Goal: Task Accomplishment & Management: Manage account settings

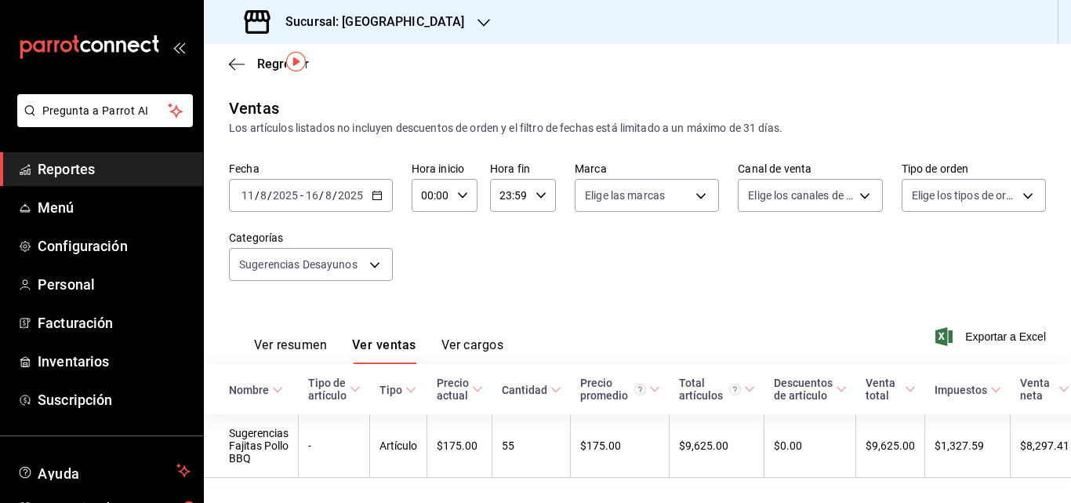
scroll to position [47, 0]
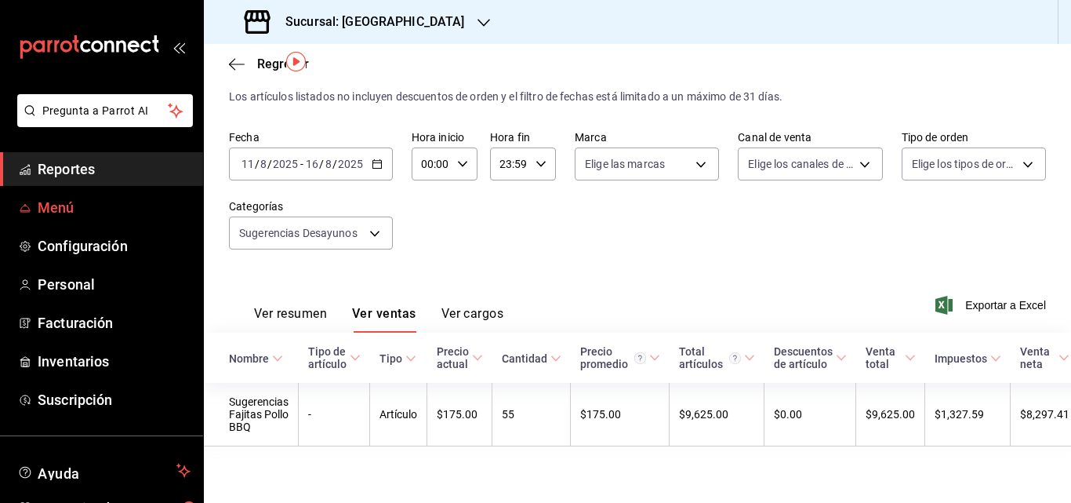
click at [67, 201] on span "Menú" at bounding box center [114, 207] width 153 height 21
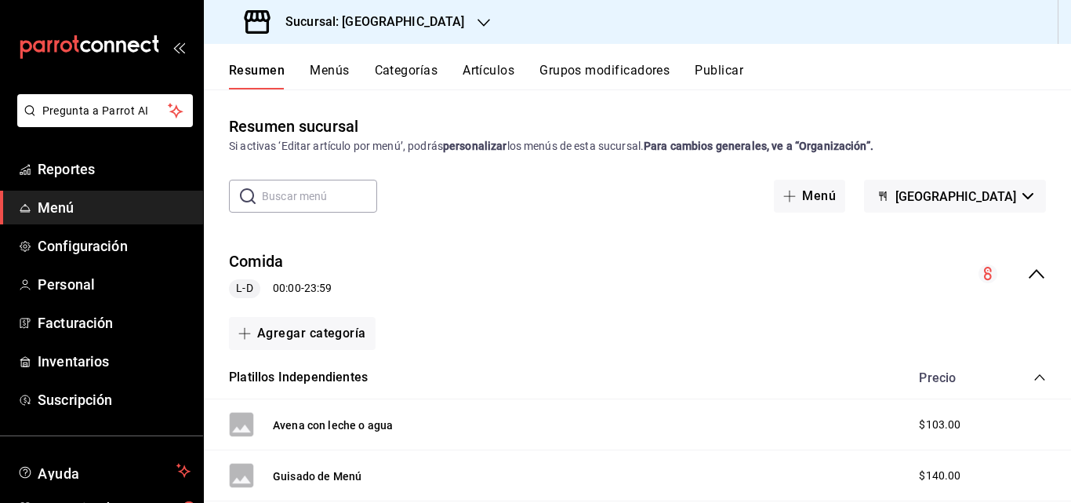
click at [53, 212] on span "Menú" at bounding box center [114, 207] width 153 height 21
click at [477, 68] on button "Artículos" at bounding box center [489, 76] width 52 height 27
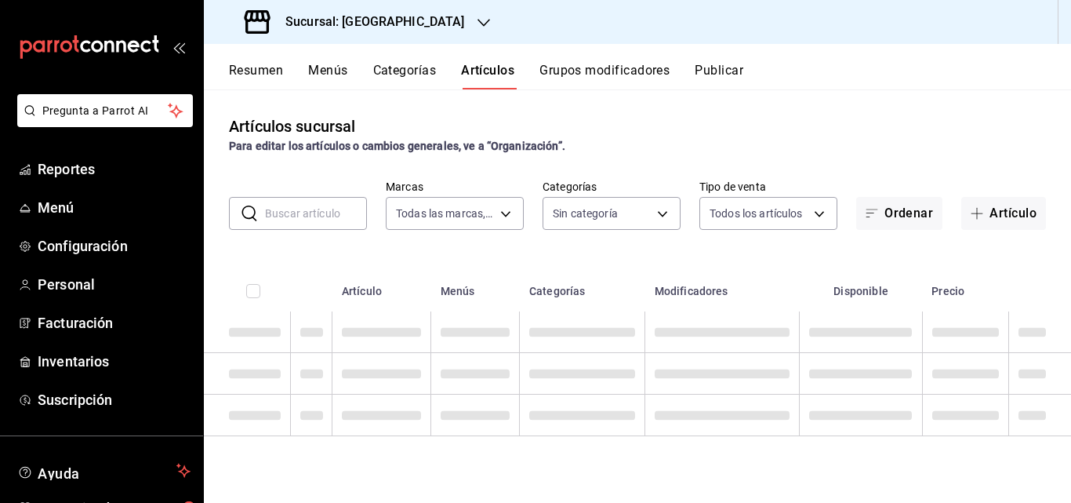
type input "9a7b5941-321f-4a2c-9354-25751aad7c23"
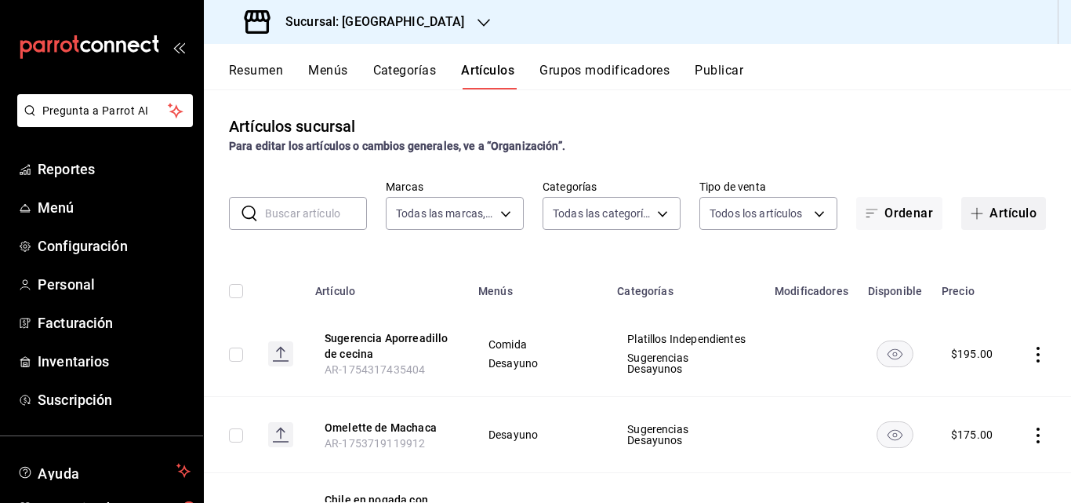
type input "77698728-8936-4ef4-a1e4-8e4e7f1385d5,1edcb359-f919-46be-8ace-3a06b634aaec,d2af8…"
click at [971, 218] on icon "button" at bounding box center [977, 213] width 13 height 13
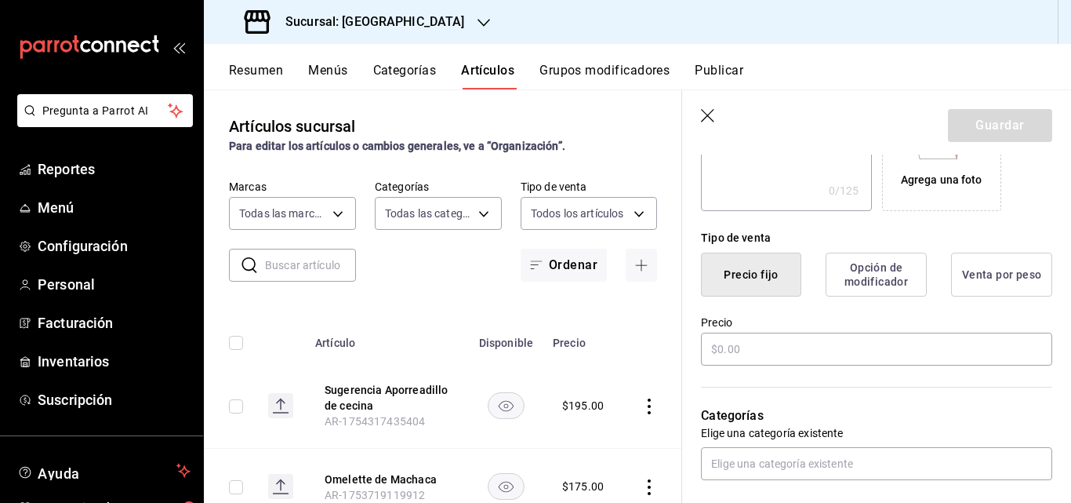
scroll to position [314, 0]
type input "Sugerencia cecina enchilada"
click at [796, 355] on input "text" at bounding box center [876, 348] width 351 height 33
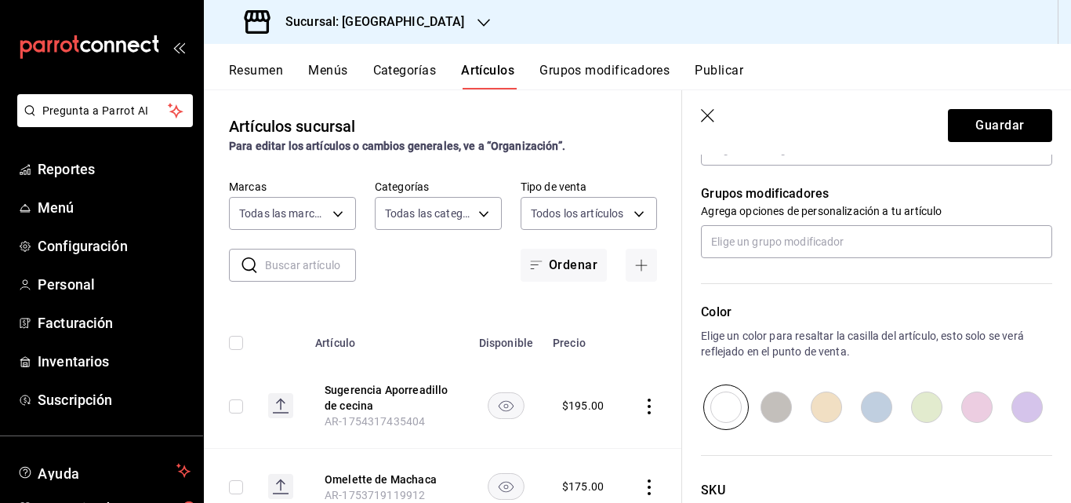
scroll to position [751, 0]
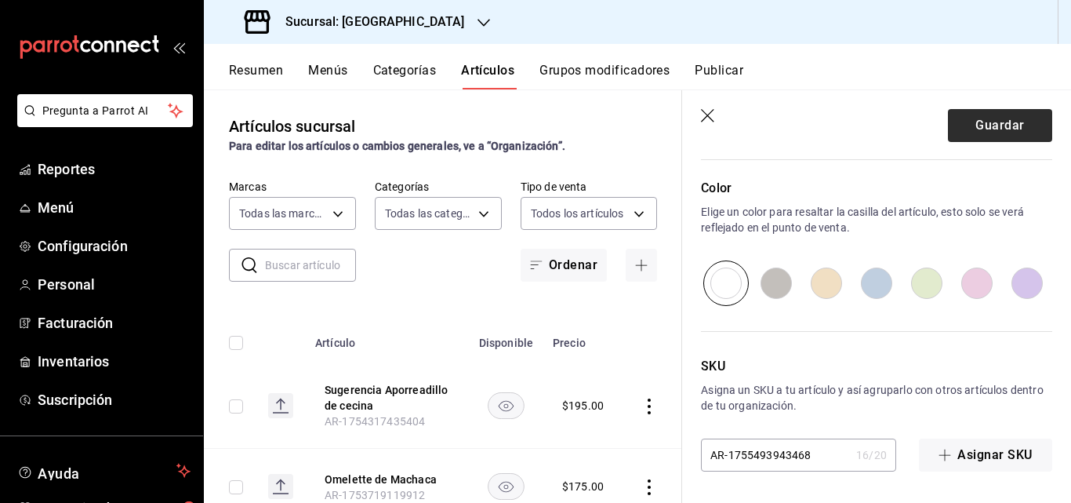
type input "$185.00"
click at [968, 115] on button "Guardar" at bounding box center [1000, 125] width 104 height 33
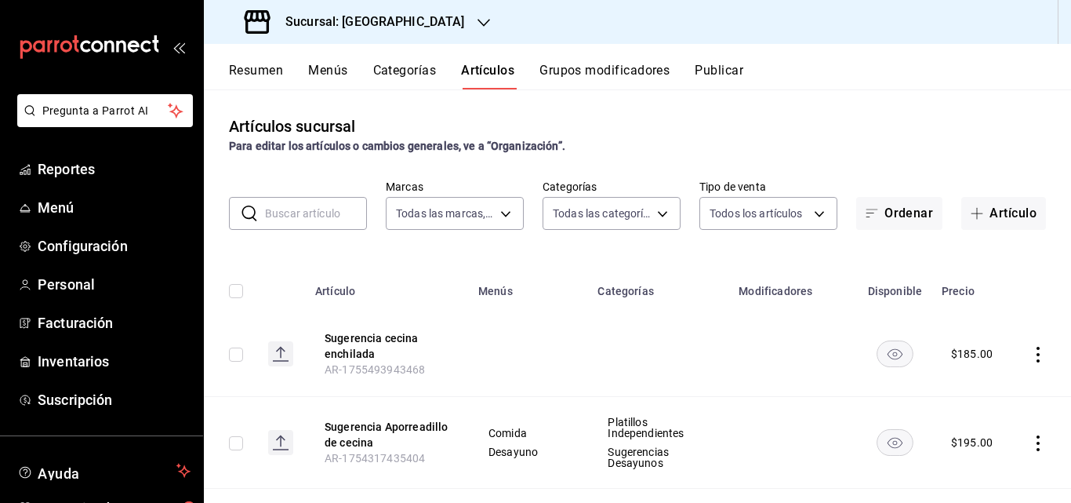
click at [1030, 355] on icon "actions" at bounding box center [1038, 355] width 16 height 16
click at [981, 396] on span "Editar" at bounding box center [979, 390] width 41 height 16
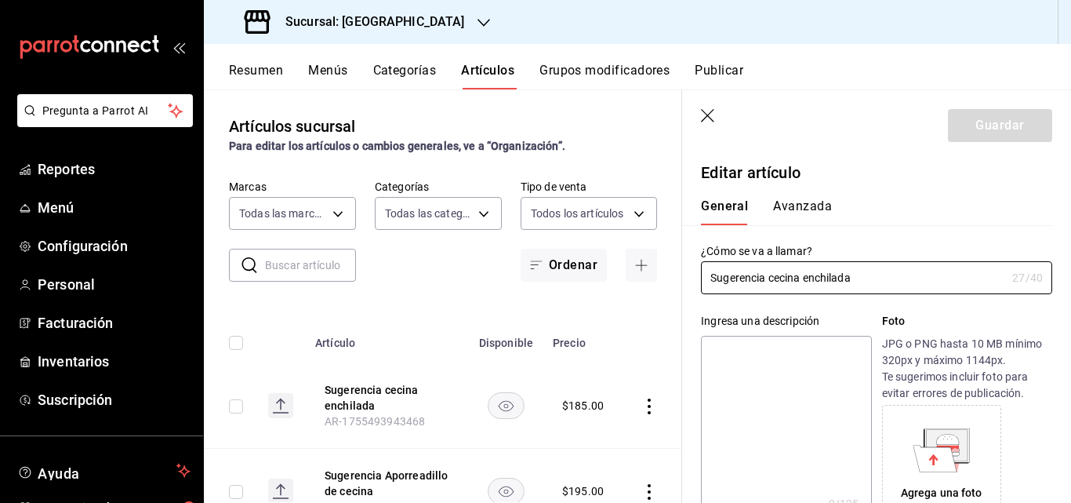
type input "$185.00"
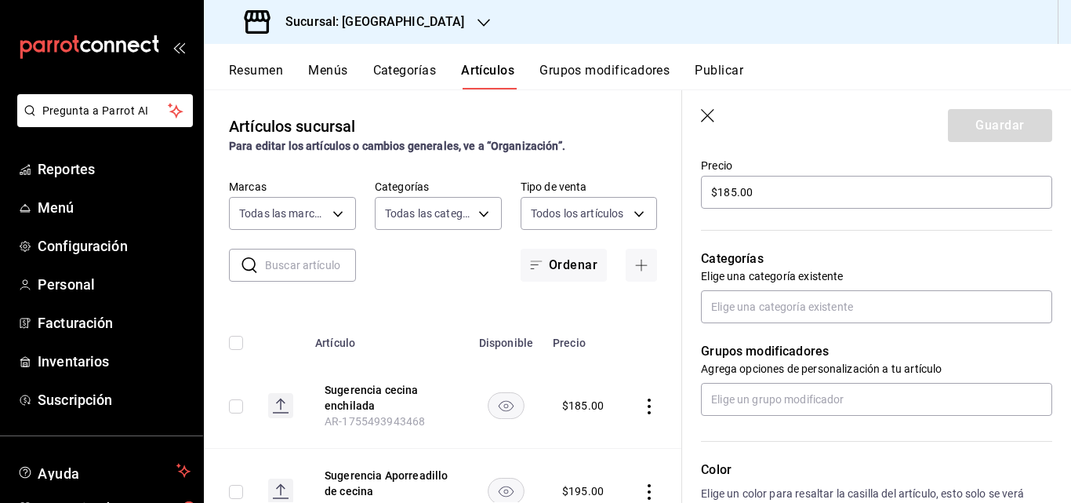
scroll to position [470, 0]
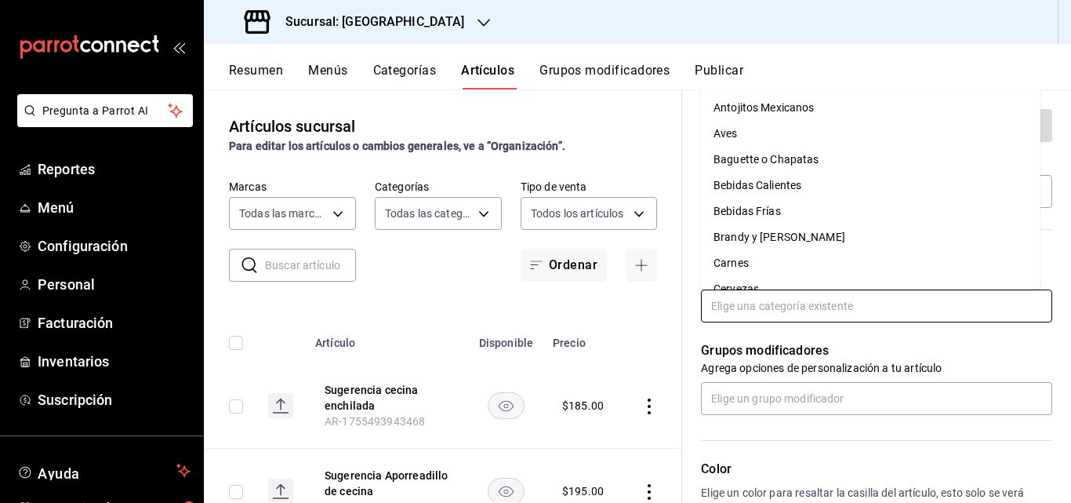
click at [853, 304] on input "text" at bounding box center [876, 305] width 351 height 33
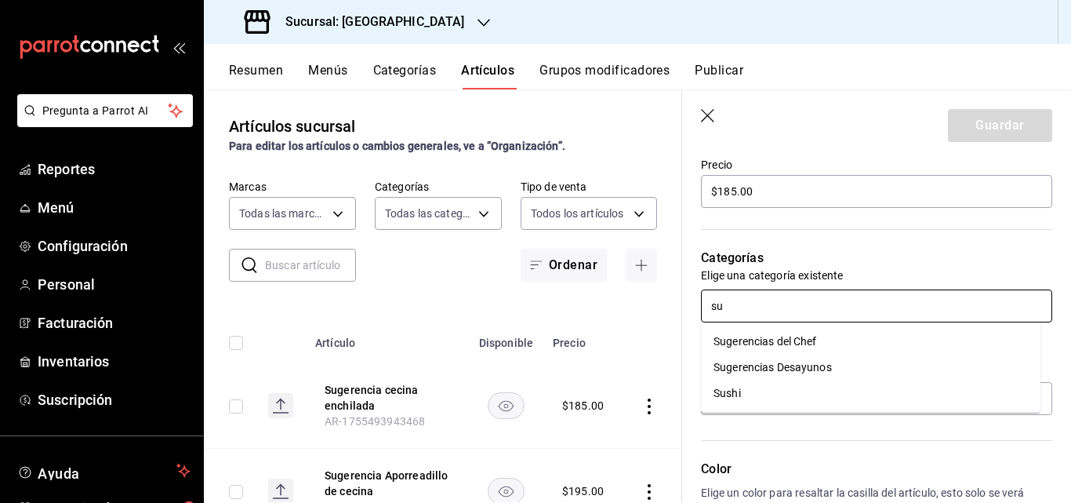
type input "sug"
click at [810, 370] on li "Sugerencias Desayunos" at bounding box center [871, 367] width 340 height 26
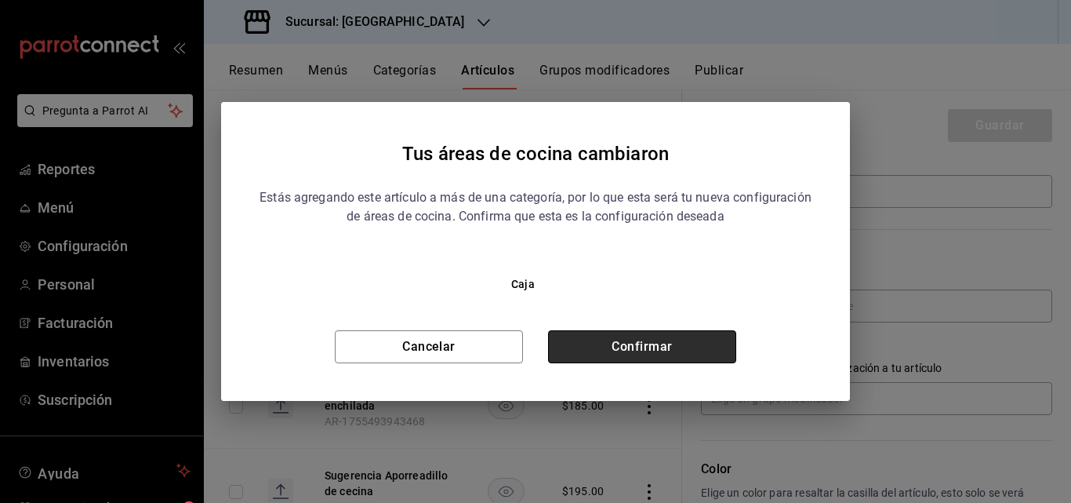
click at [718, 338] on button "Confirmar" at bounding box center [642, 346] width 188 height 33
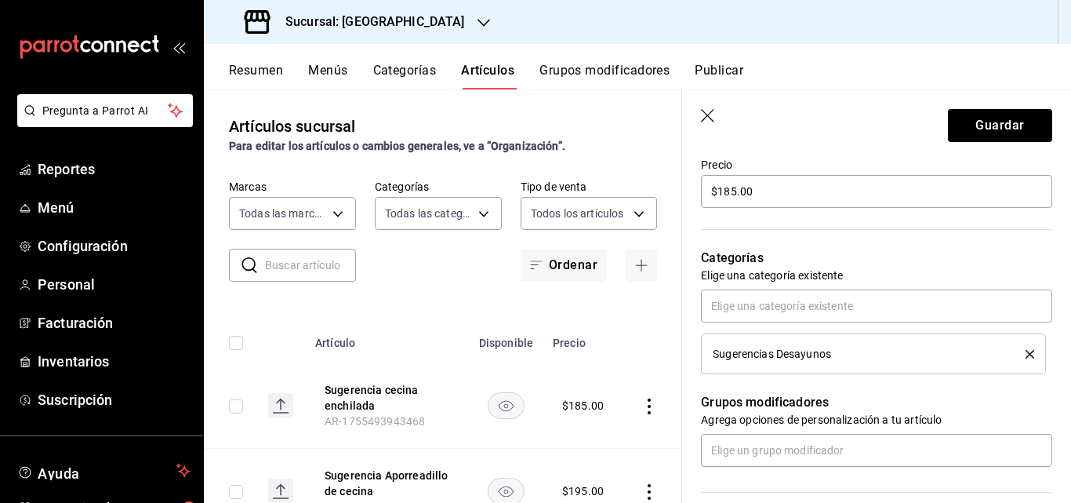
click at [961, 143] on header "Guardar" at bounding box center [876, 122] width 389 height 64
click at [963, 122] on button "Guardar" at bounding box center [1000, 125] width 104 height 33
